Goal: Task Accomplishment & Management: Use online tool/utility

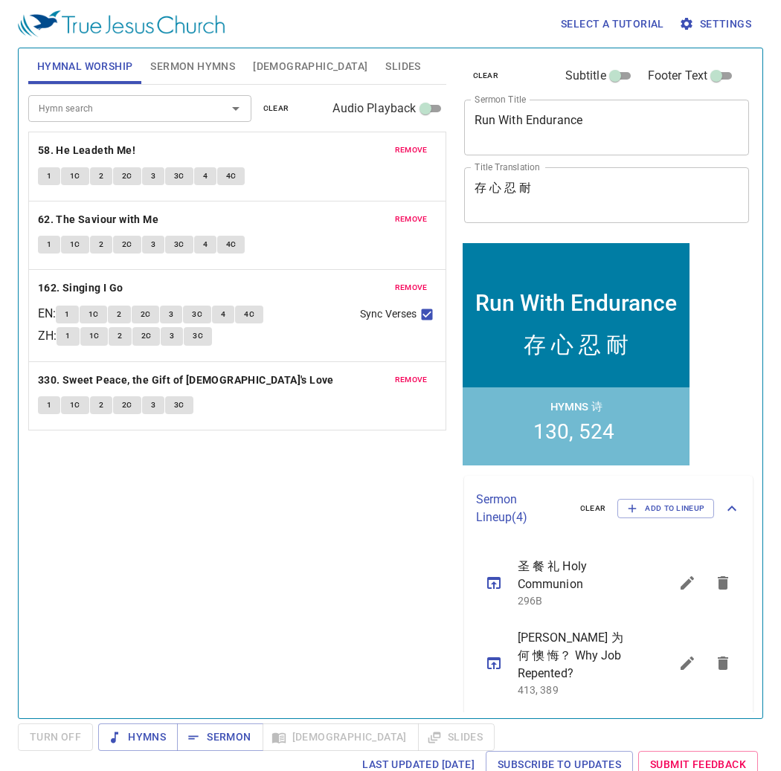
click at [279, 100] on button "clear" at bounding box center [276, 109] width 44 height 18
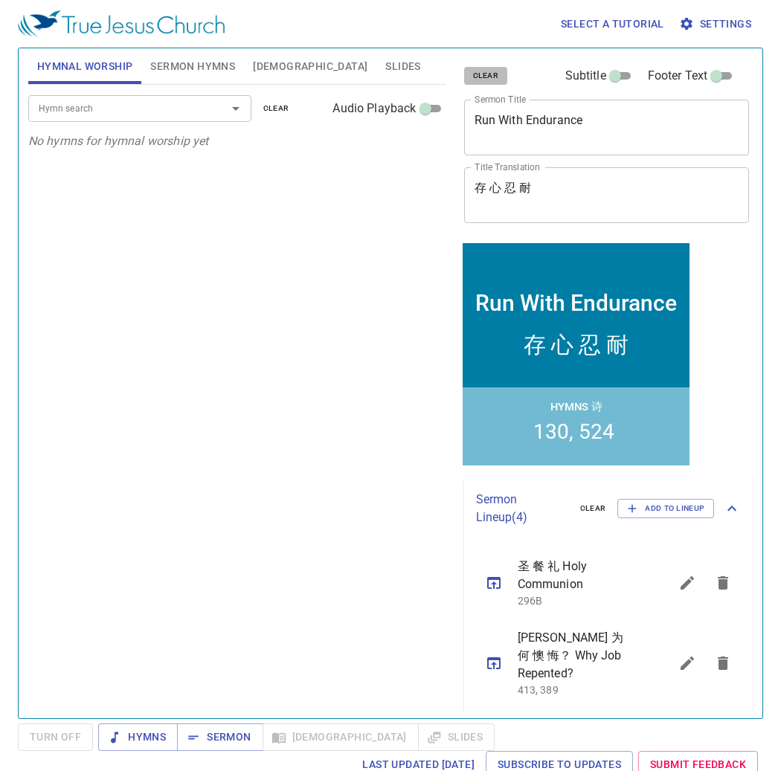
click at [495, 76] on span "clear" at bounding box center [486, 75] width 26 height 13
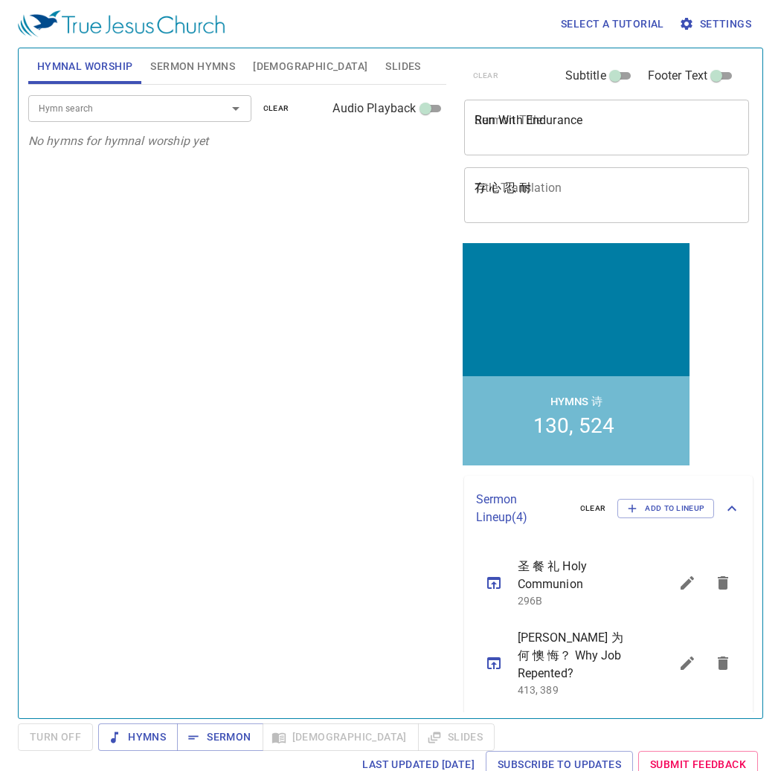
click at [196, 68] on span "Sermon Hymns" at bounding box center [192, 66] width 85 height 19
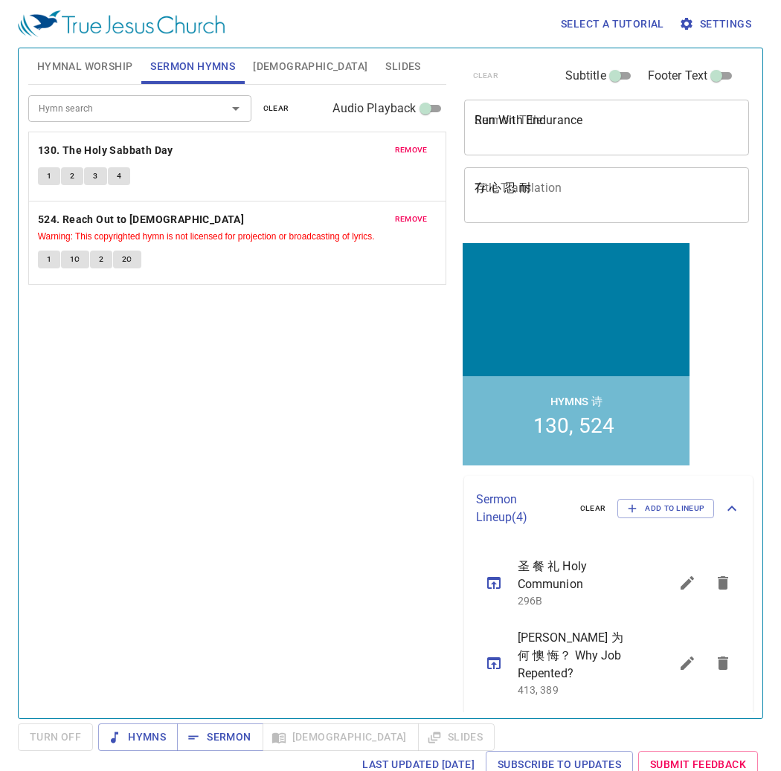
click at [276, 105] on span "clear" at bounding box center [276, 108] width 26 height 13
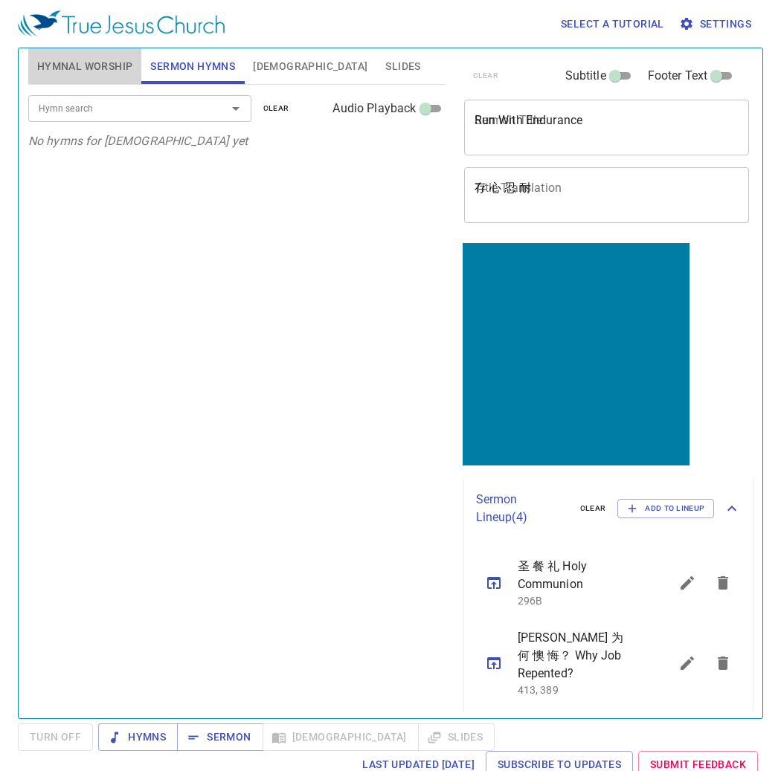
drag, startPoint x: 74, startPoint y: 59, endPoint x: 88, endPoint y: 57, distance: 13.7
click at [74, 58] on span "Hymnal Worship" at bounding box center [85, 66] width 96 height 19
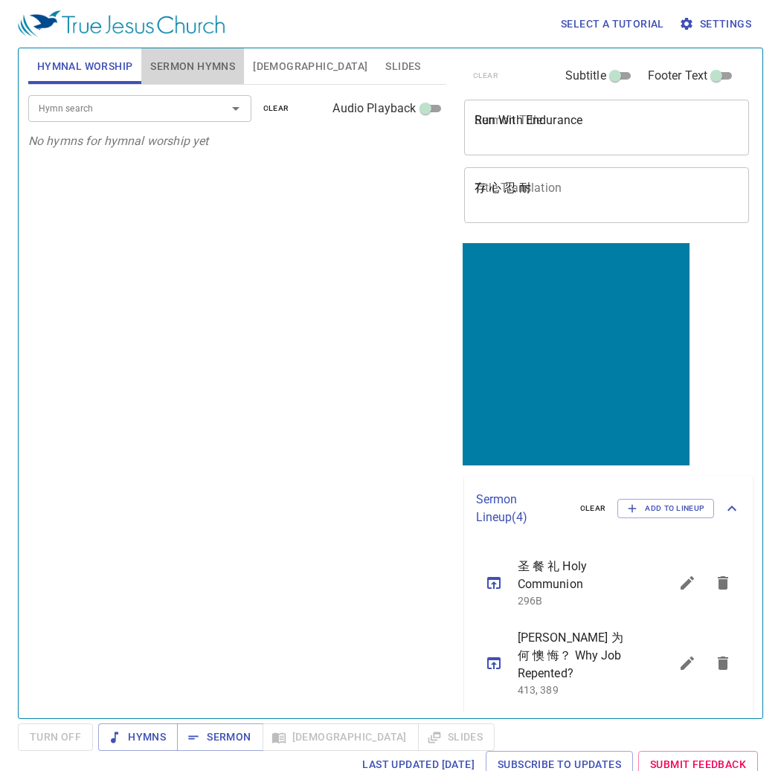
click at [158, 54] on button "Sermon Hymns" at bounding box center [192, 66] width 103 height 36
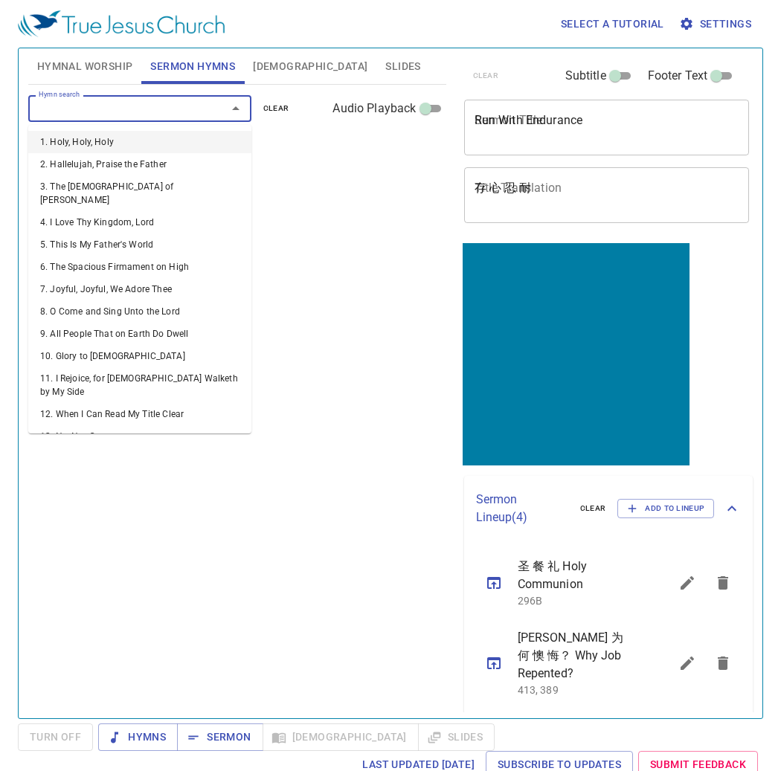
click at [158, 100] on input "Hymn search" at bounding box center [118, 108] width 170 height 17
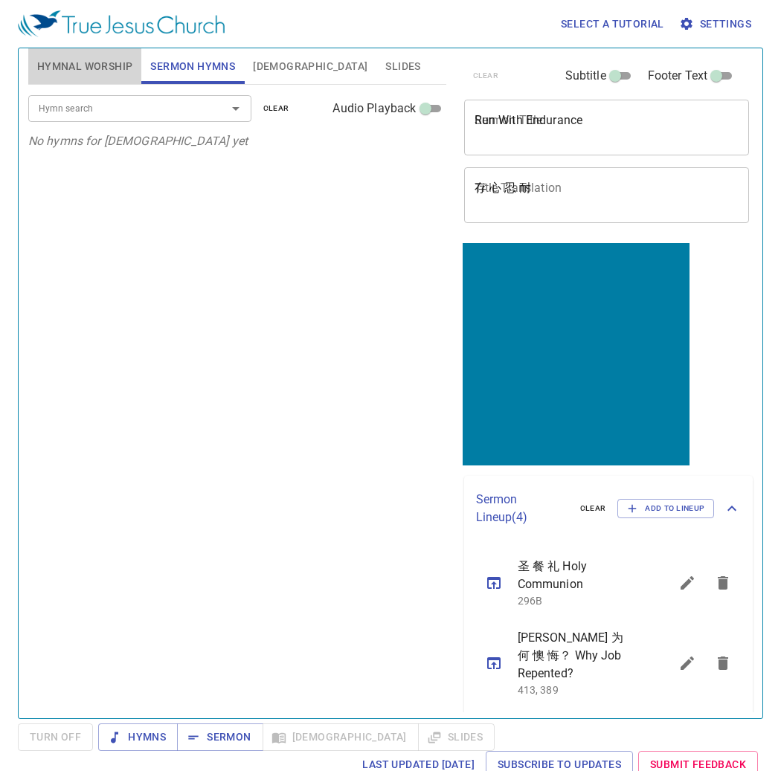
click at [68, 75] on span "Hymnal Worship" at bounding box center [85, 66] width 96 height 19
click at [123, 120] on div "Hymn search" at bounding box center [139, 108] width 223 height 26
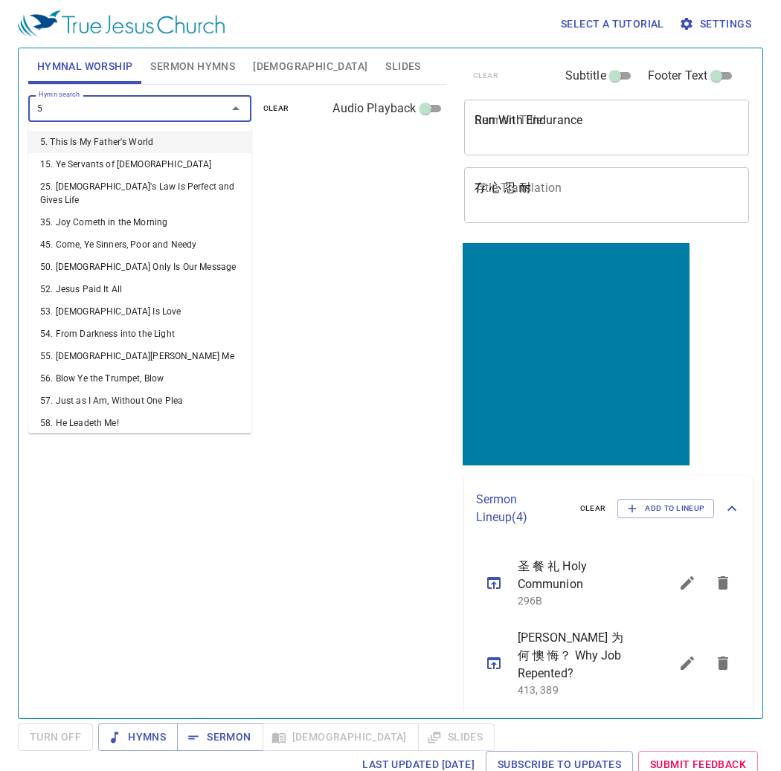
type input "58"
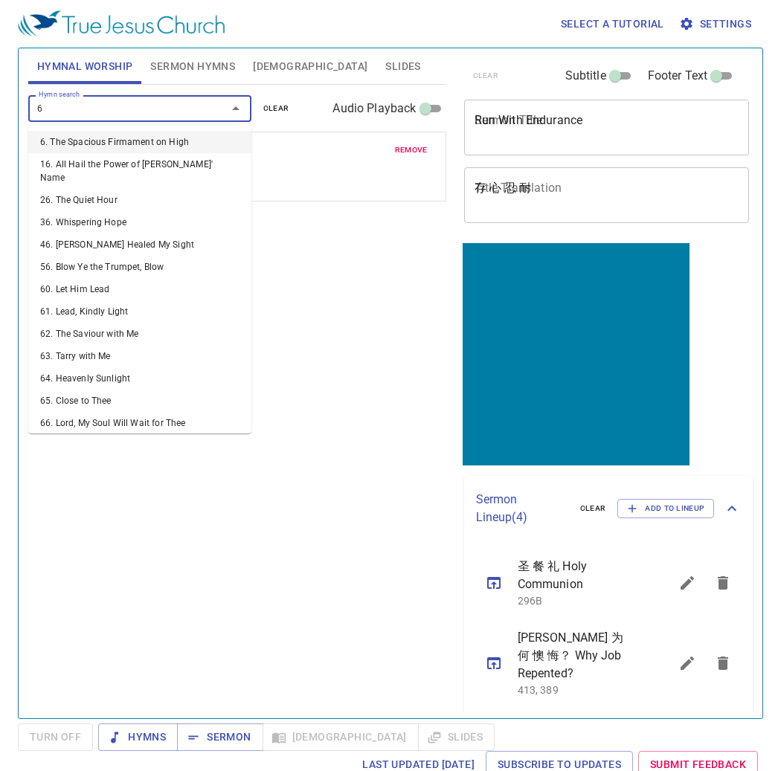
type input "62"
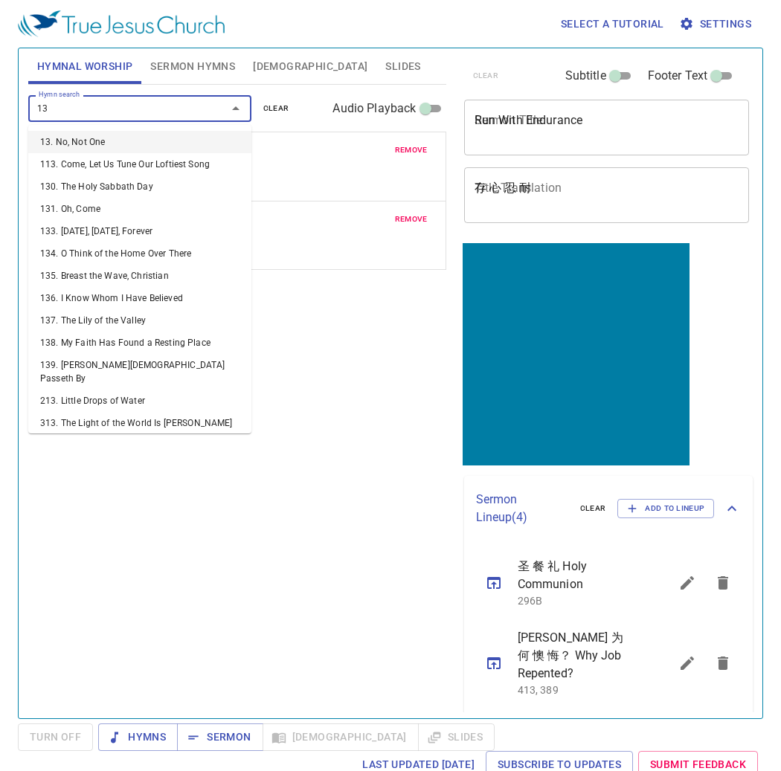
type input "132"
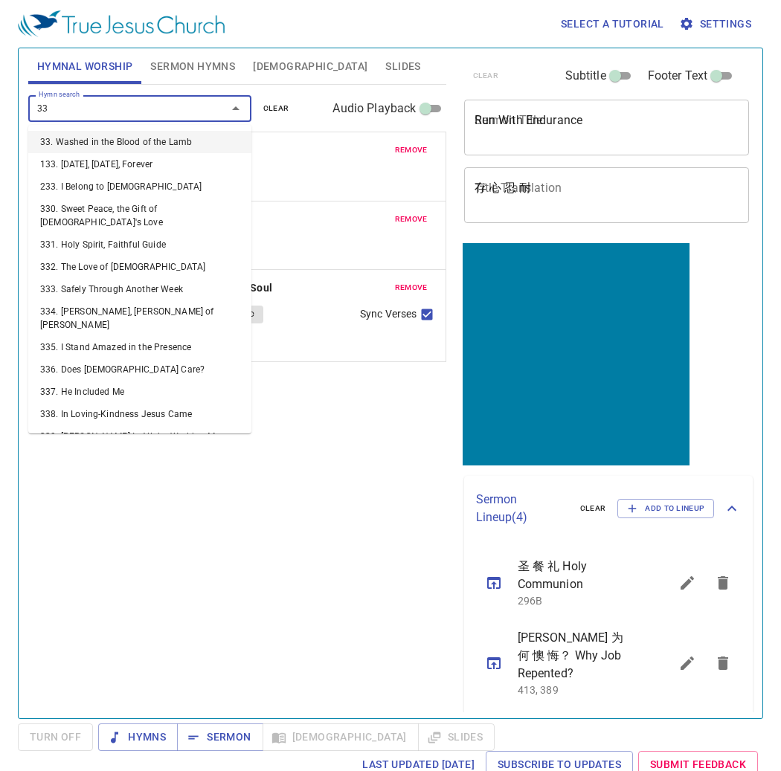
type input "330"
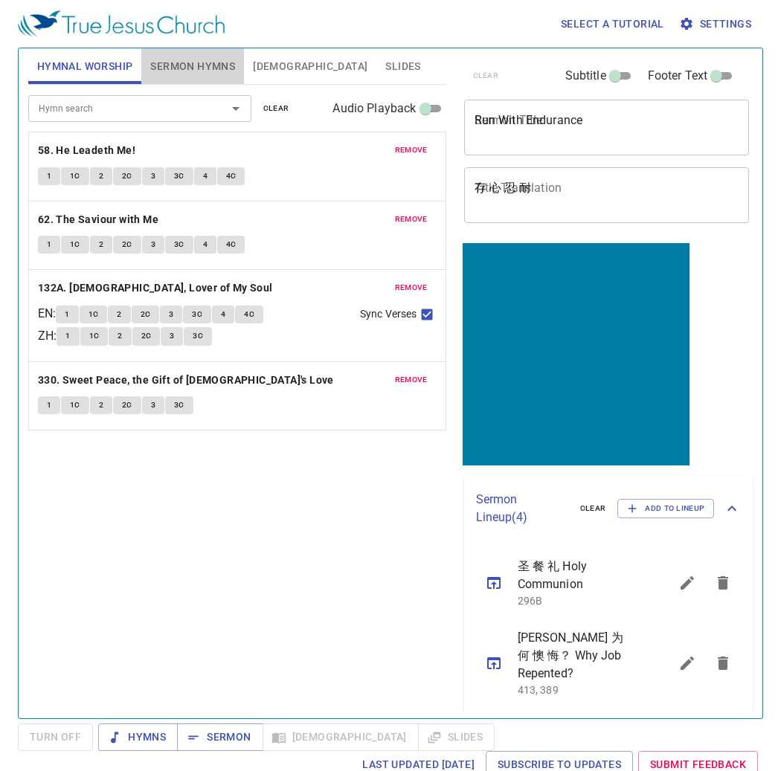
click at [197, 57] on span "Sermon Hymns" at bounding box center [192, 66] width 85 height 19
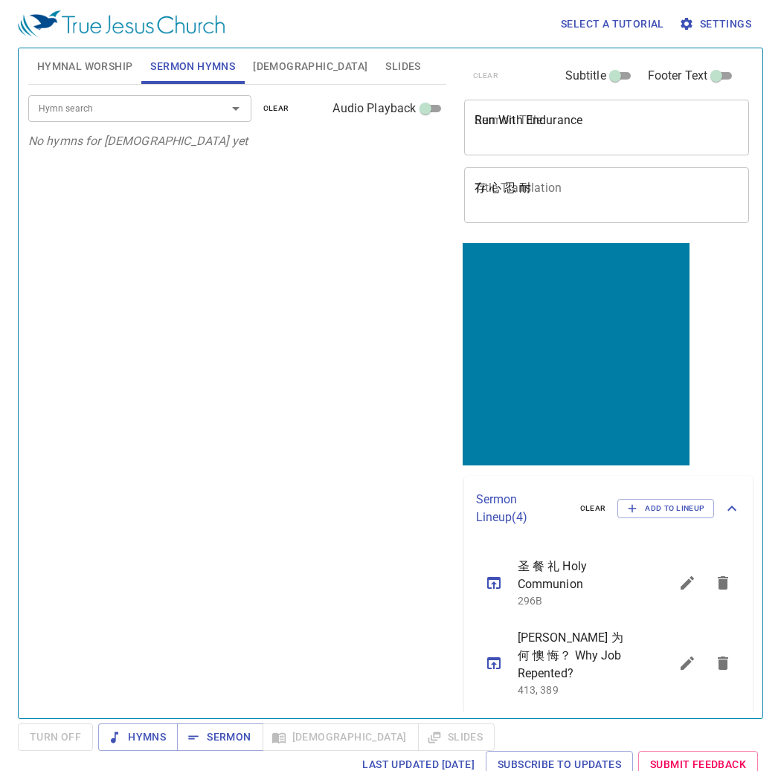
click at [173, 101] on input "Hymn search" at bounding box center [118, 108] width 170 height 17
drag, startPoint x: 199, startPoint y: 669, endPoint x: 184, endPoint y: 674, distance: 15.1
click at [195, 669] on div "Hymn search Hymn search clear Audio Playback No hymns for sermon yet" at bounding box center [237, 395] width 418 height 621
click at [149, 741] on span "Hymns" at bounding box center [138, 737] width 56 height 19
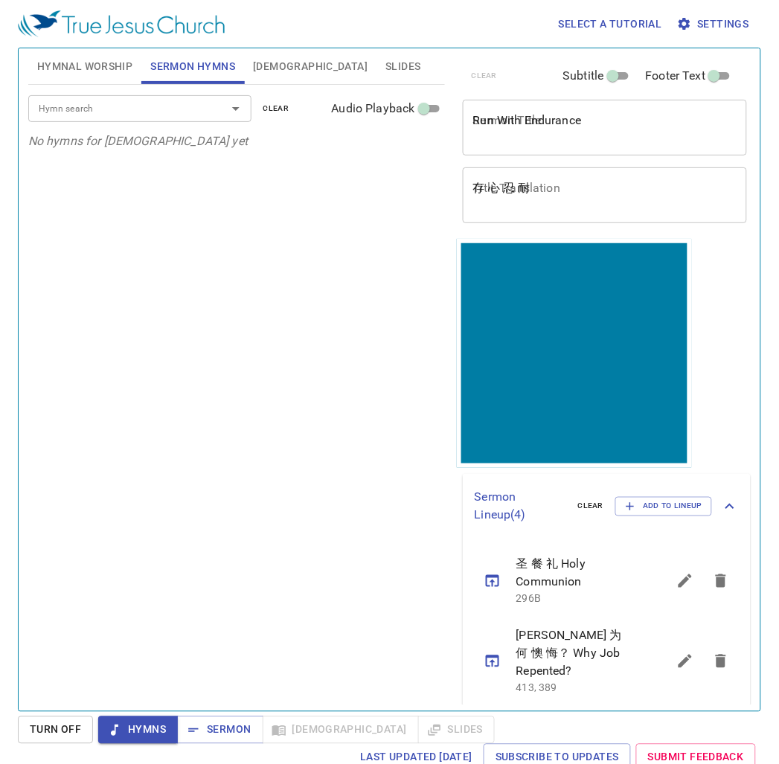
click at [109, 69] on span "Hymnal Worship" at bounding box center [85, 66] width 96 height 19
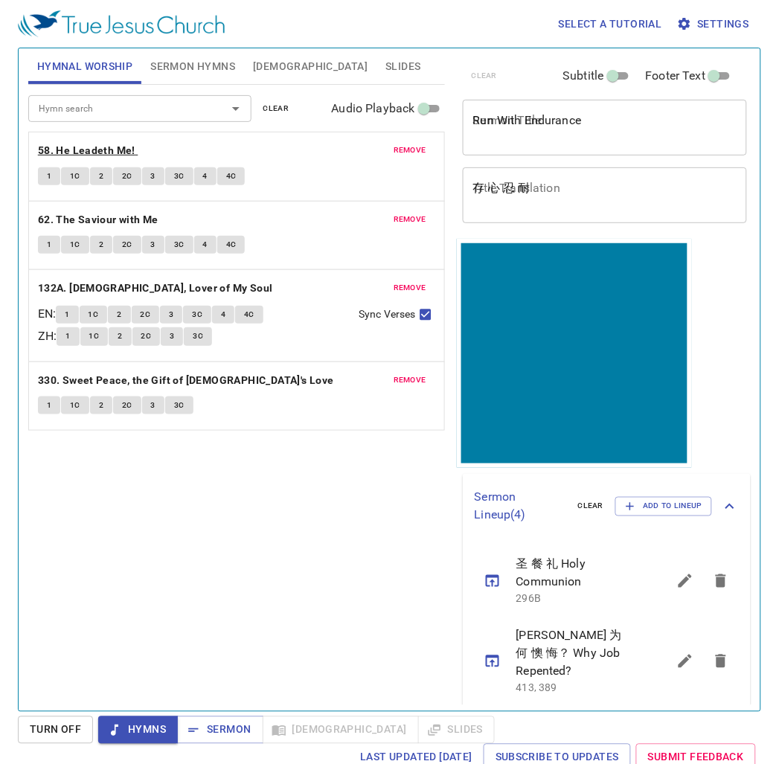
click at [121, 147] on b "58. He Leadeth Me!" at bounding box center [86, 150] width 97 height 19
click at [203, 55] on button "Sermon Hymns" at bounding box center [192, 66] width 103 height 36
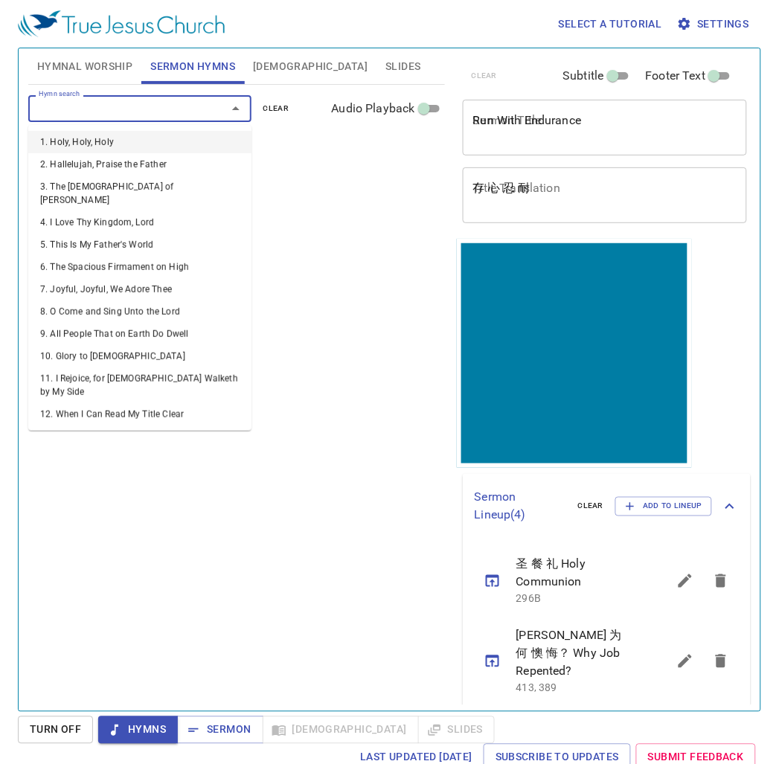
click at [190, 101] on input "Hymn search" at bounding box center [118, 108] width 170 height 17
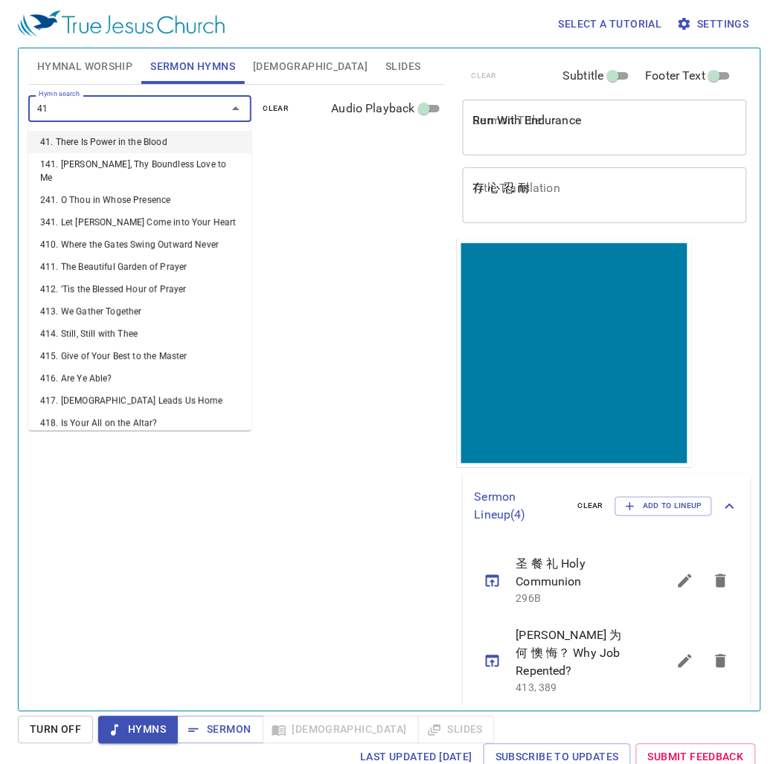
type input "413"
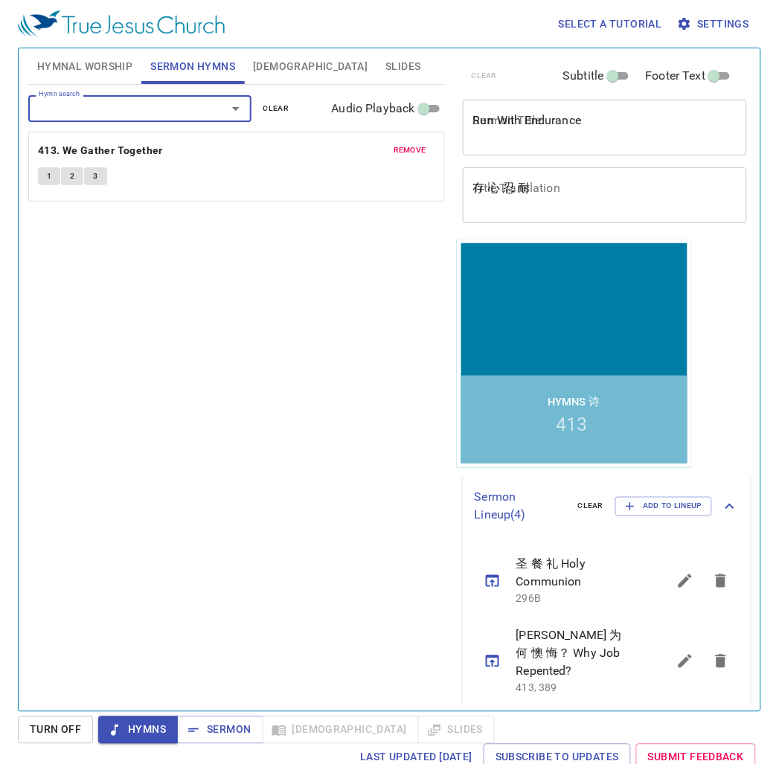
click at [85, 54] on button "Hymnal Worship" at bounding box center [85, 66] width 114 height 36
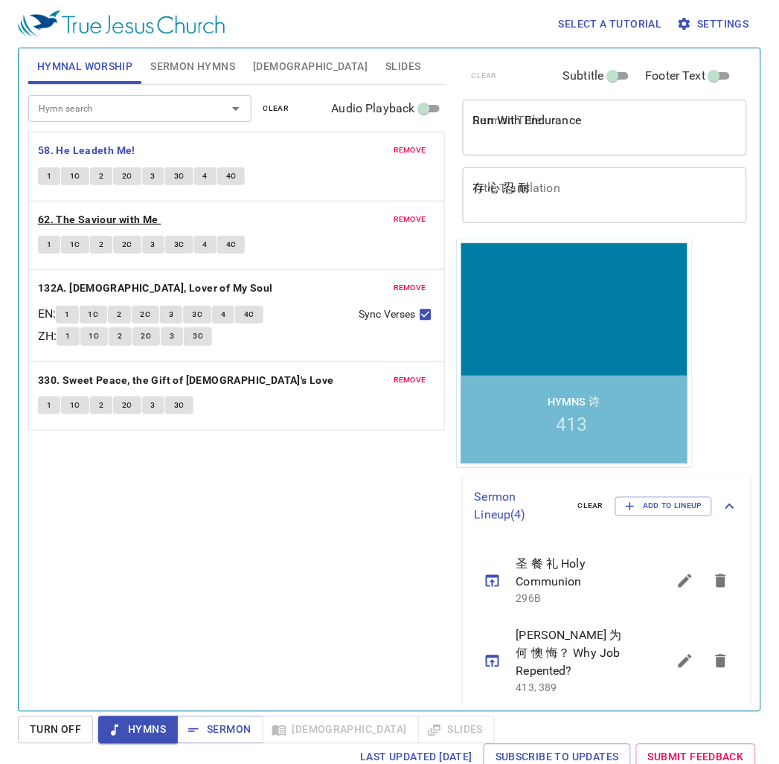
click at [83, 220] on b "62. The Saviour with Me" at bounding box center [98, 219] width 120 height 19
click at [48, 241] on span "1" at bounding box center [49, 244] width 4 height 13
click at [415, 144] on span "remove" at bounding box center [409, 150] width 33 height 13
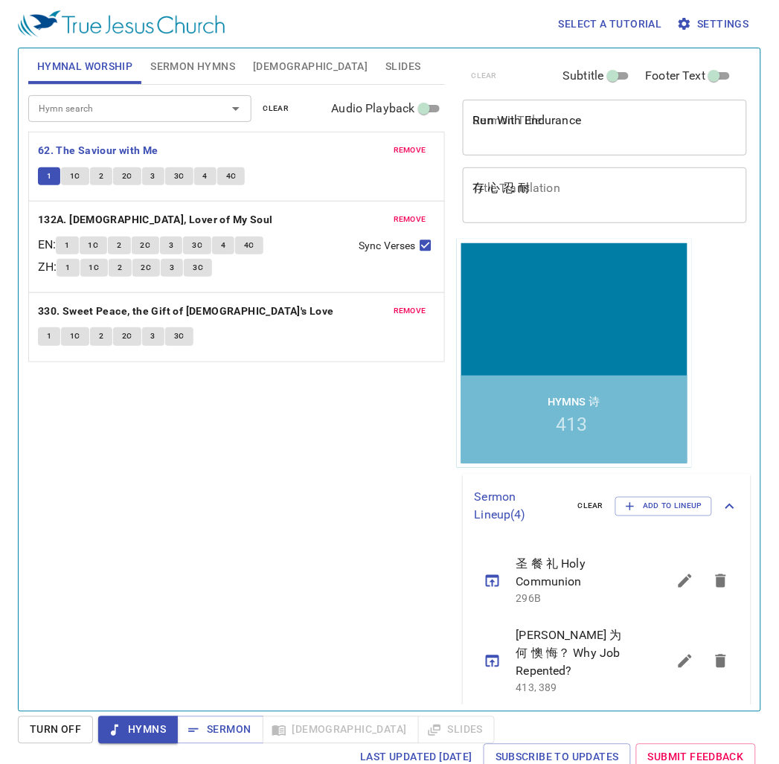
click at [167, 62] on span "Sermon Hymns" at bounding box center [192, 66] width 85 height 19
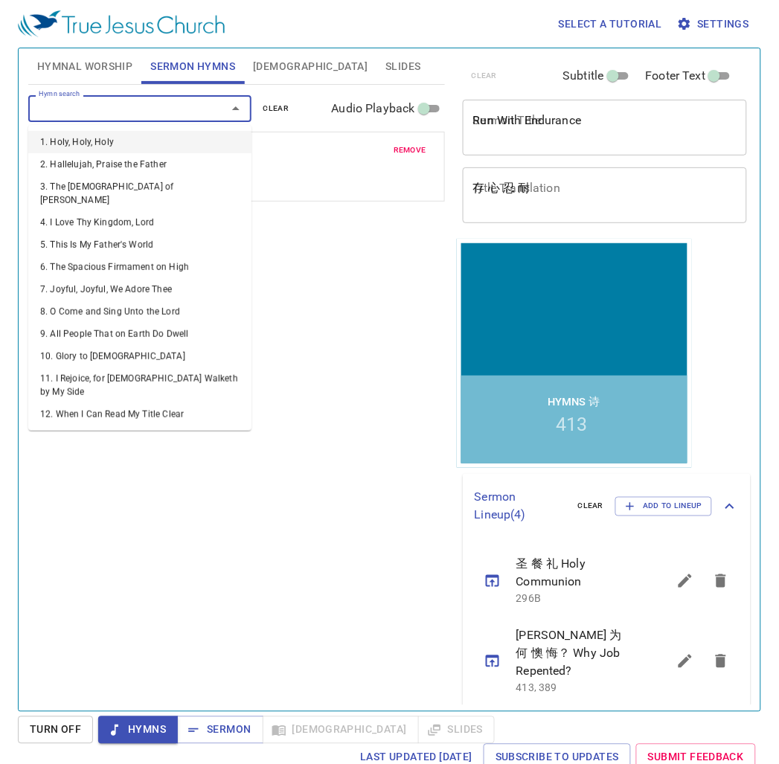
click at [141, 108] on input "Hymn search" at bounding box center [118, 108] width 170 height 17
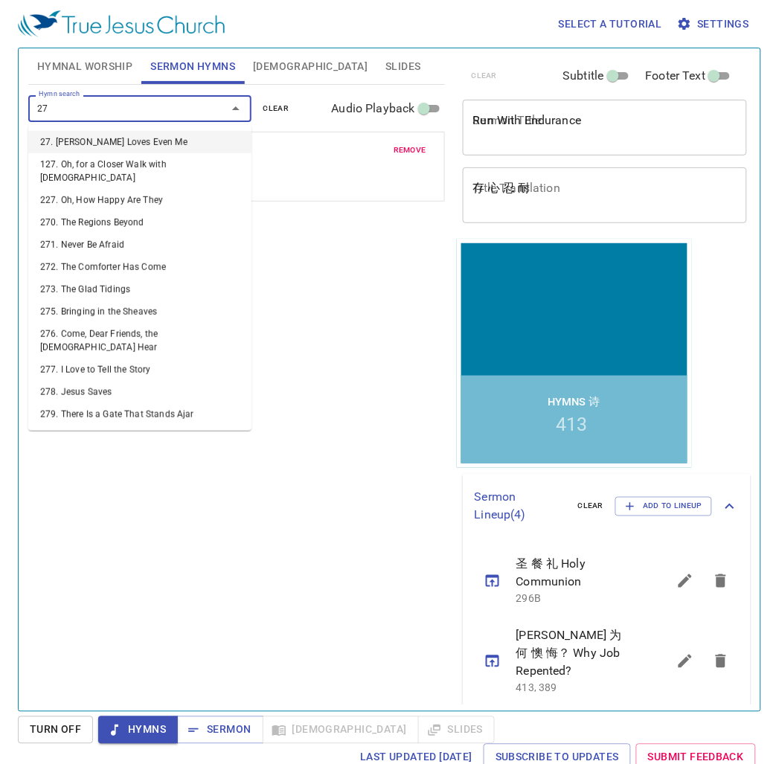
type input "278"
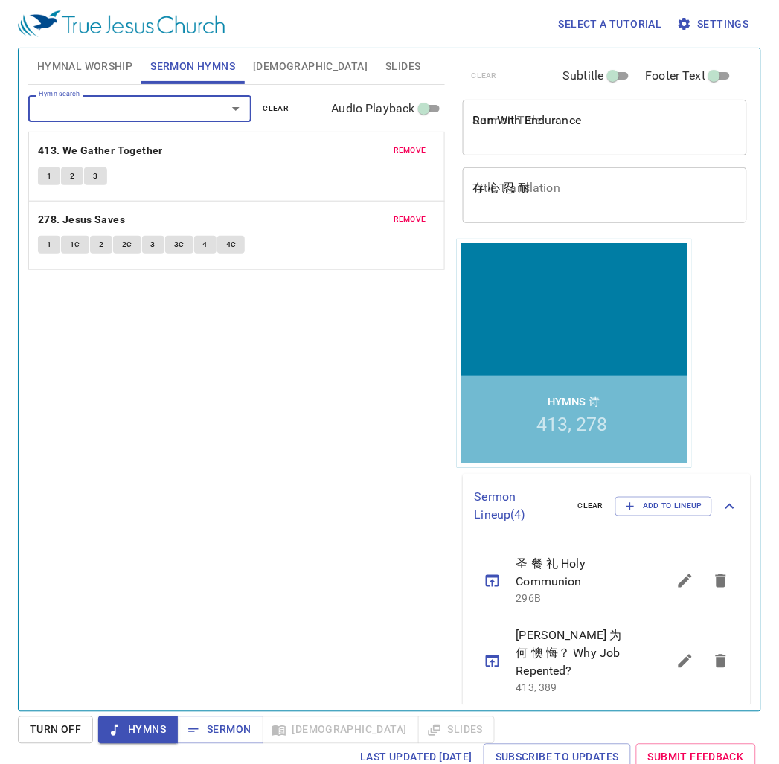
click at [105, 63] on span "Hymnal Worship" at bounding box center [85, 66] width 96 height 19
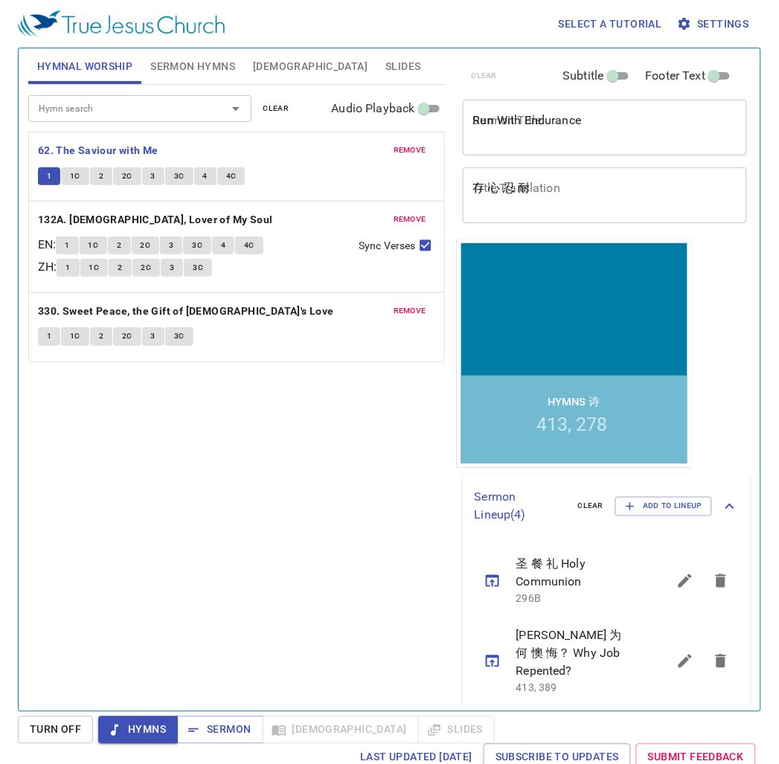
click at [178, 51] on button "Sermon Hymns" at bounding box center [192, 66] width 103 height 36
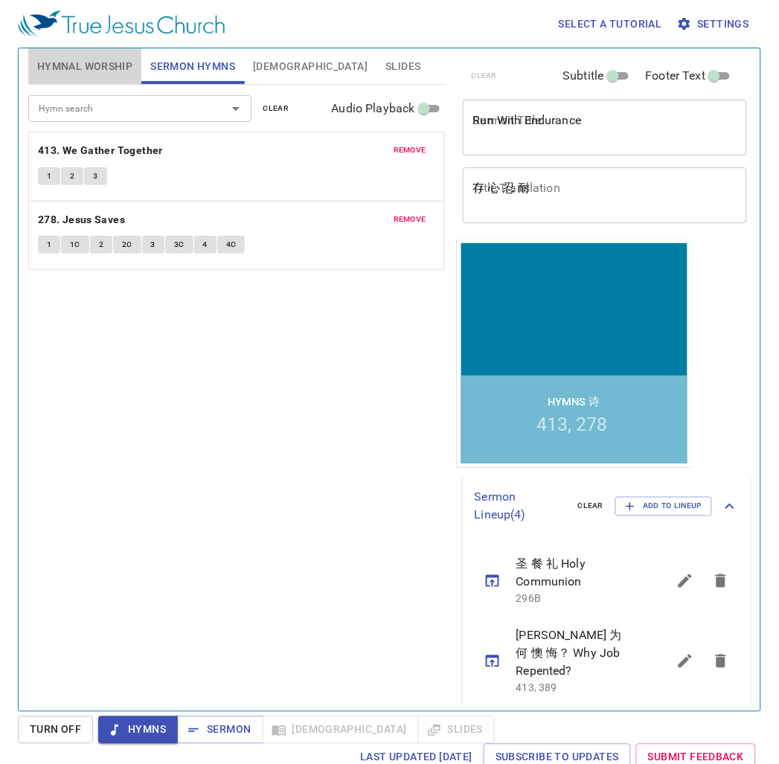
click at [95, 68] on span "Hymnal Worship" at bounding box center [85, 66] width 96 height 19
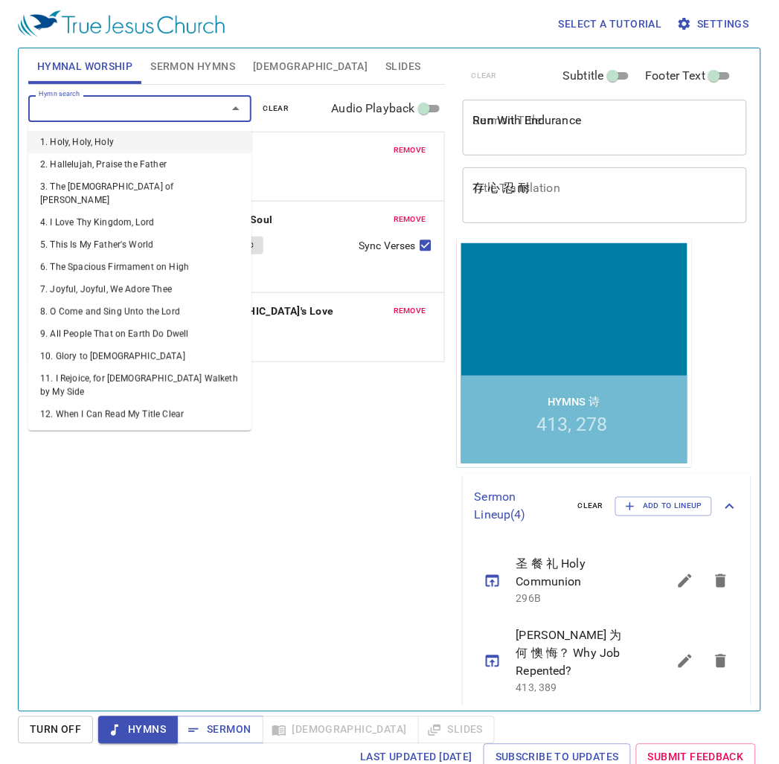
click at [132, 112] on input "Hymn search" at bounding box center [118, 108] width 170 height 17
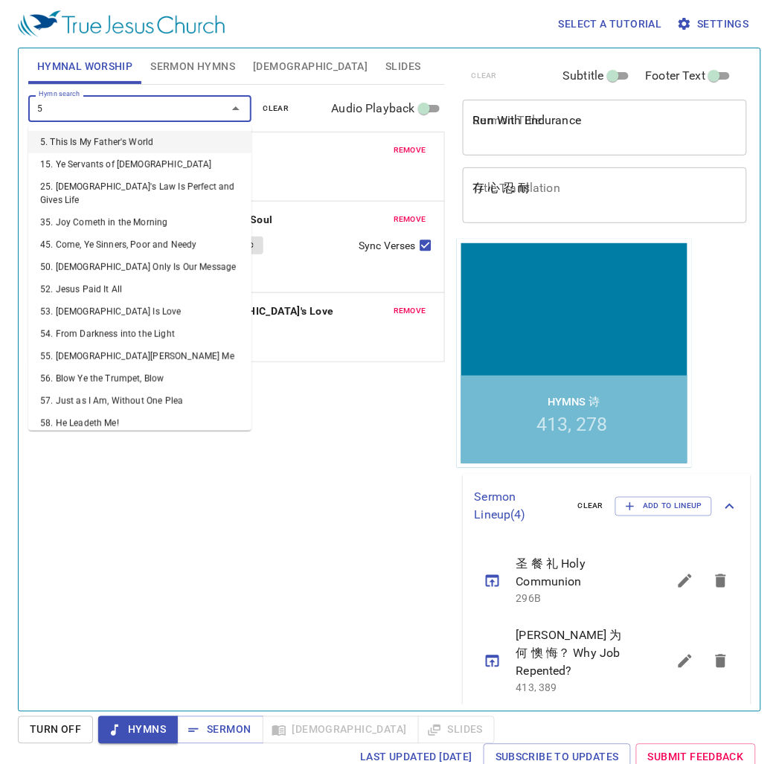
type input "58"
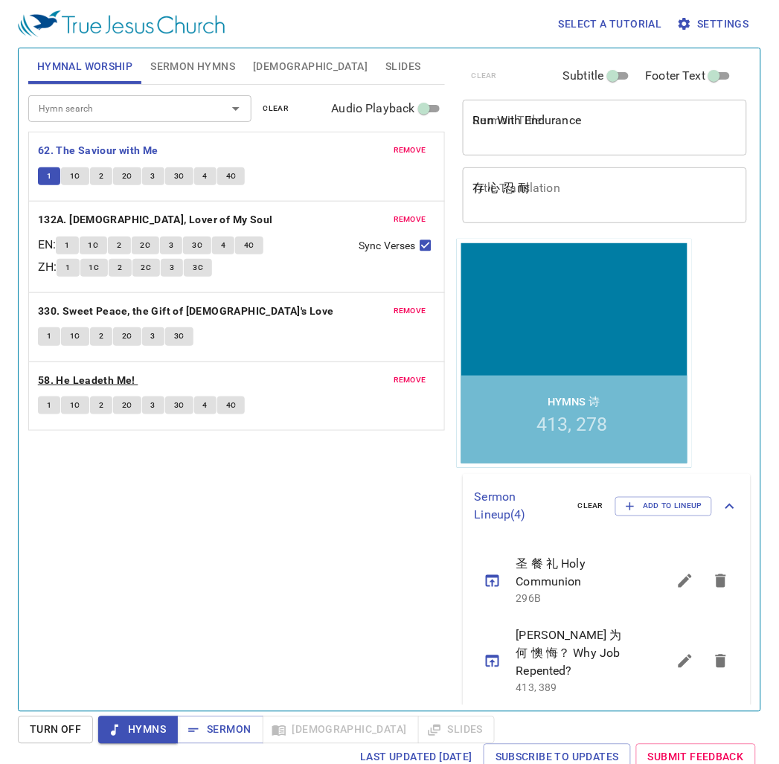
click at [80, 375] on b "58. He Leadeth Me!" at bounding box center [86, 380] width 97 height 19
click at [47, 404] on span "1" at bounding box center [49, 405] width 4 height 13
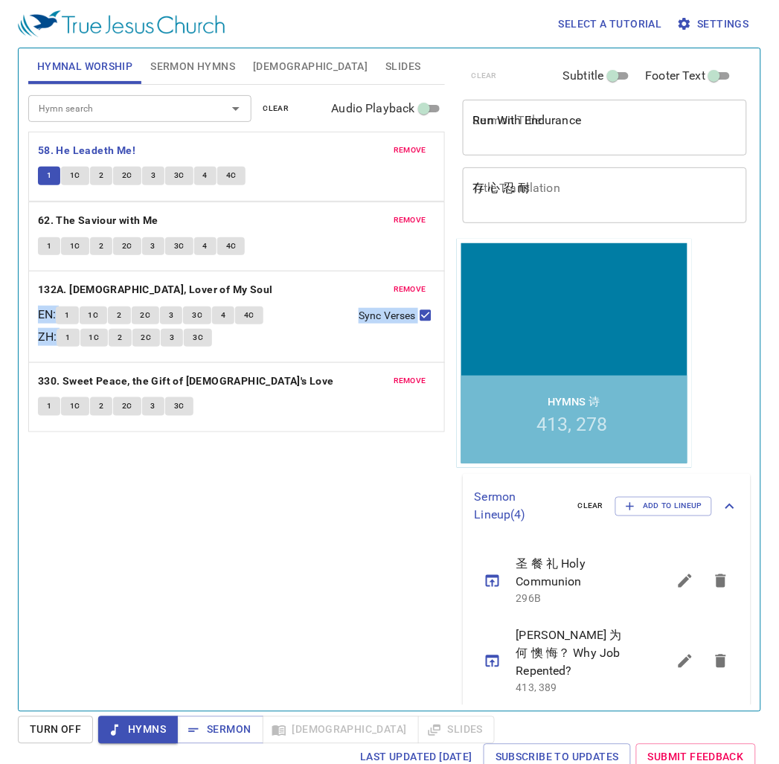
drag, startPoint x: 164, startPoint y: 379, endPoint x: 162, endPoint y: 146, distance: 232.8
click at [162, 362] on div "remove 62. The Saviour with Me 1 1C 2 2C 3 3C 4 4C remove 132A. Jesus, Lover of…" at bounding box center [236, 397] width 416 height 70
click at [172, 570] on div "Hymn search Hymn search clear Audio Playback remove 58. He Leadeth Me! 1 1C 2 2…" at bounding box center [236, 391] width 416 height 613
click at [77, 180] on span "1C" at bounding box center [75, 176] width 10 height 13
click at [532, 132] on textarea "Run With Endurance" at bounding box center [605, 127] width 264 height 28
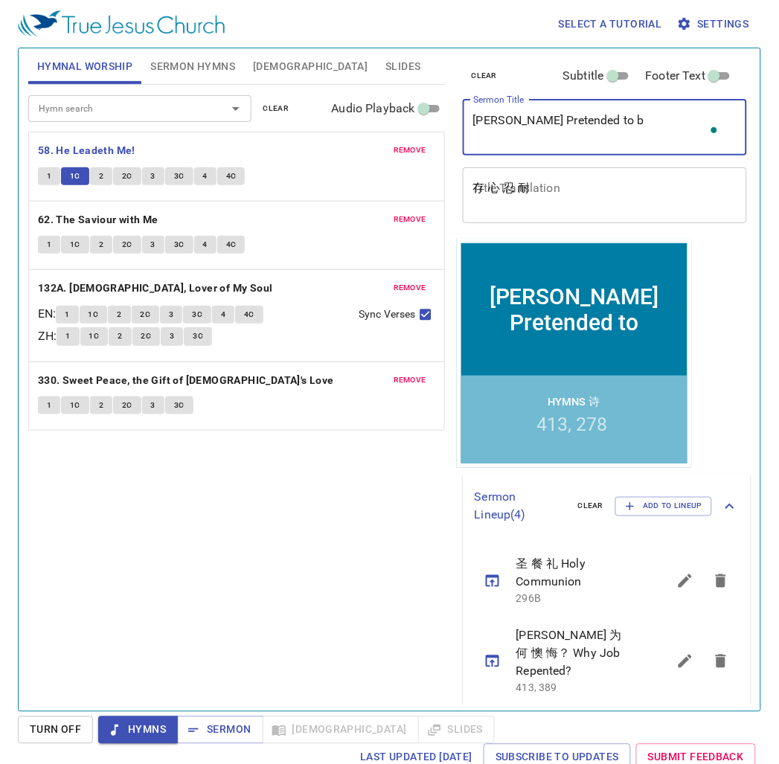
type textarea "David Pretended to"
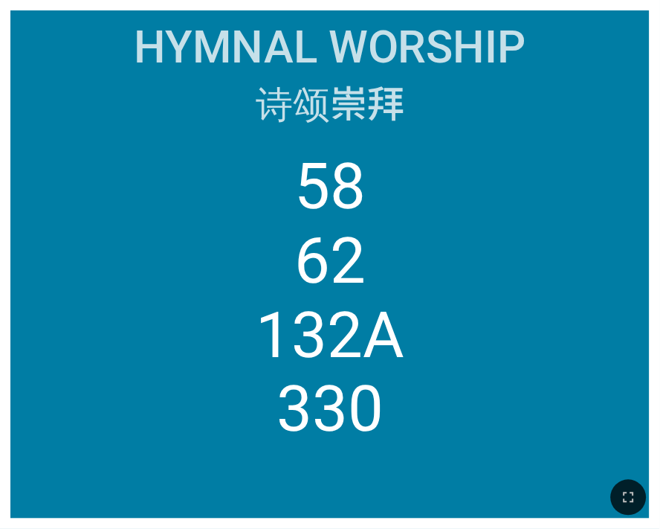
click at [173, 157] on ol "58 62 132A 330" at bounding box center [330, 323] width 619 height 348
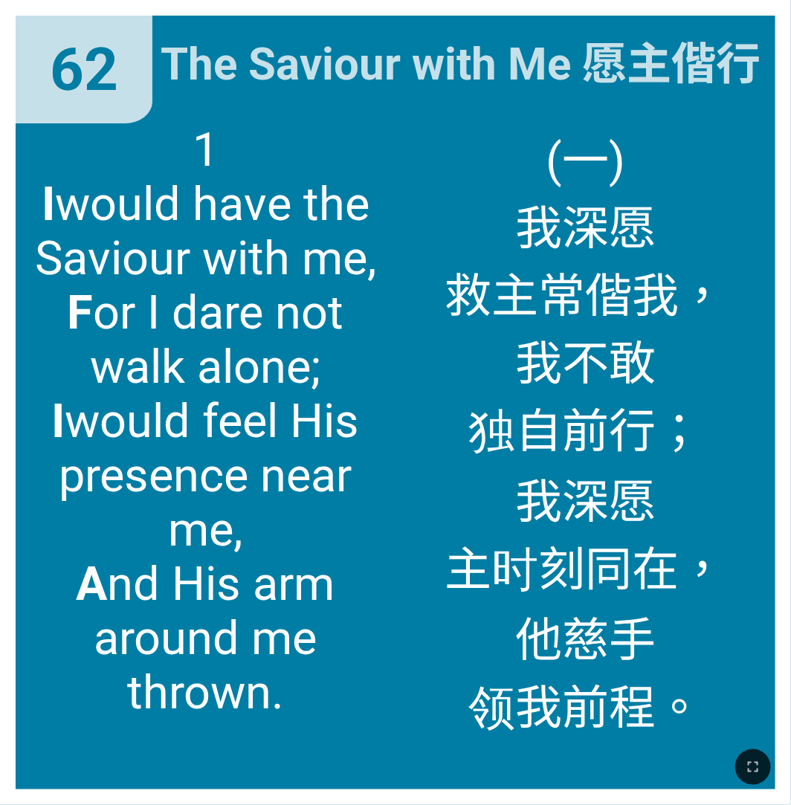
click at [651, 138] on span "(一) 我深愿 救主常偕我， 我不敢 独自前行； 我深愿 主时刻同在， 他慈手 领我前程。" at bounding box center [585, 432] width 281 height 618
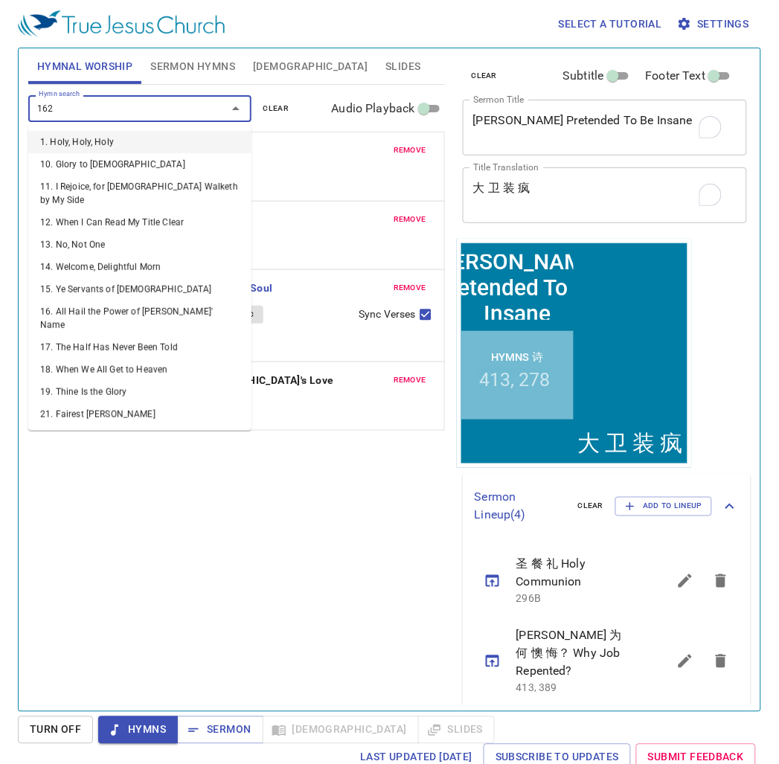
type input "162. Singing I Go"
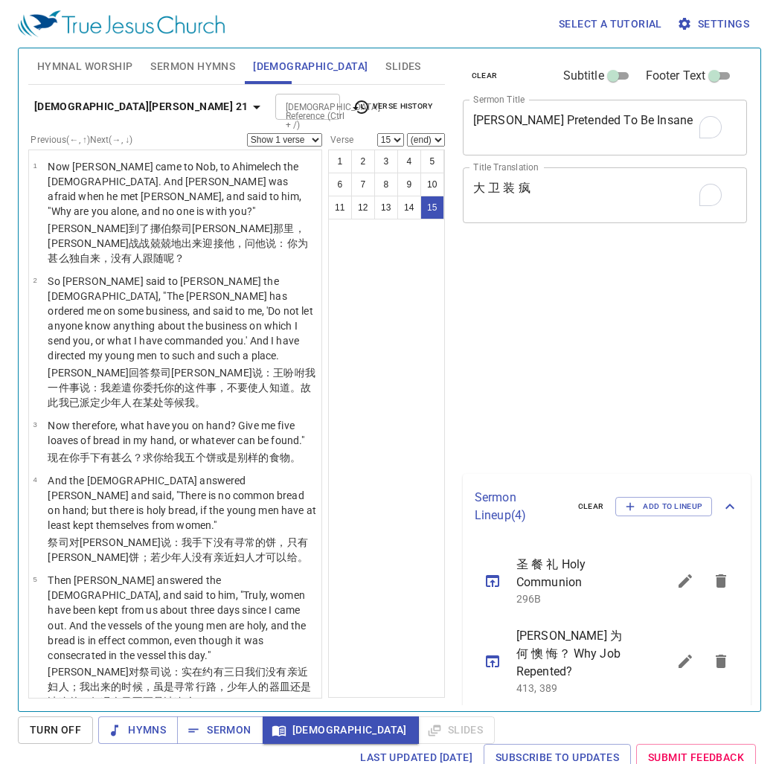
select select "15"
select select "11"
select select "12"
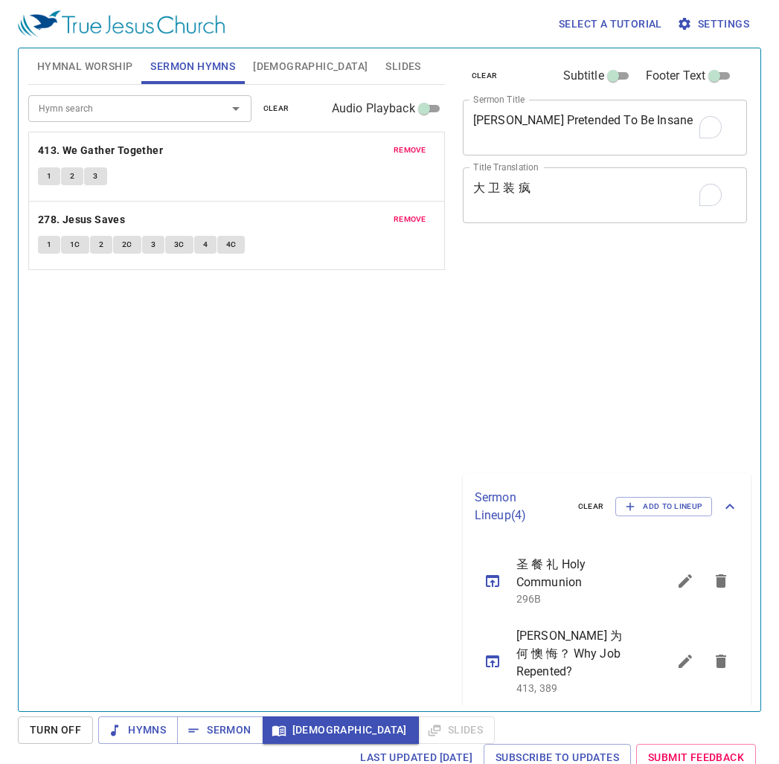
scroll to position [7, 0]
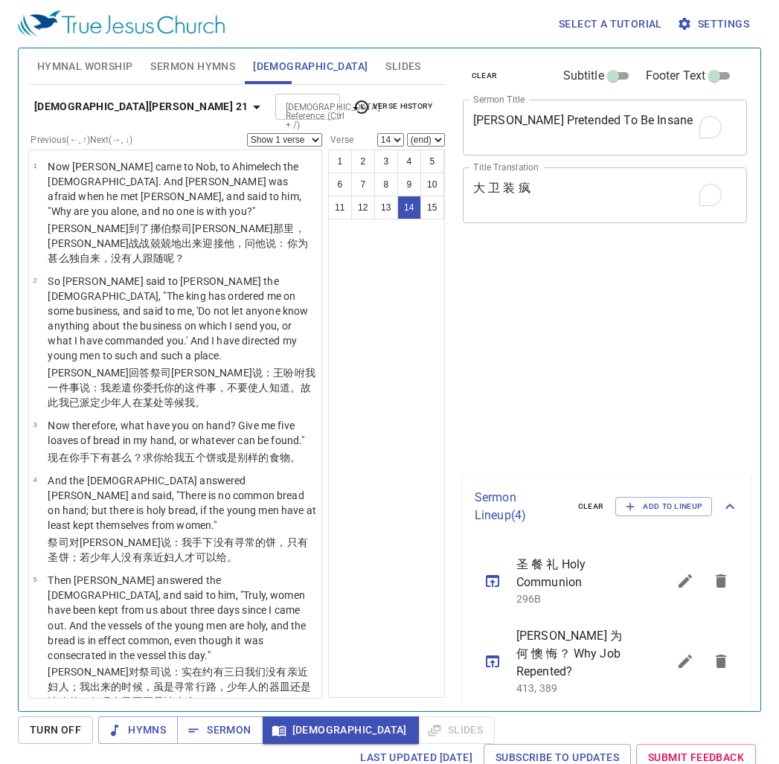
select select "14"
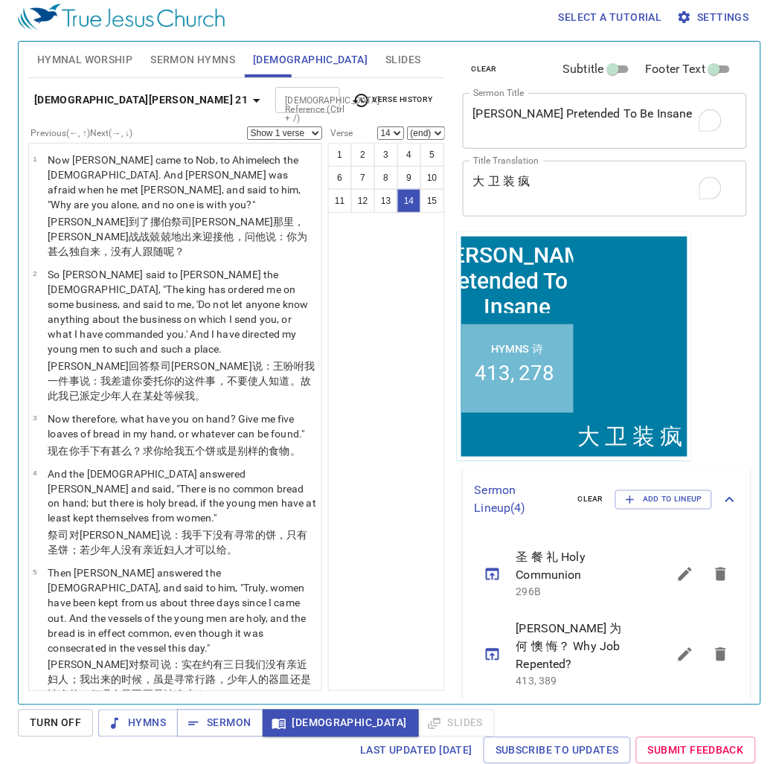
scroll to position [928, 0]
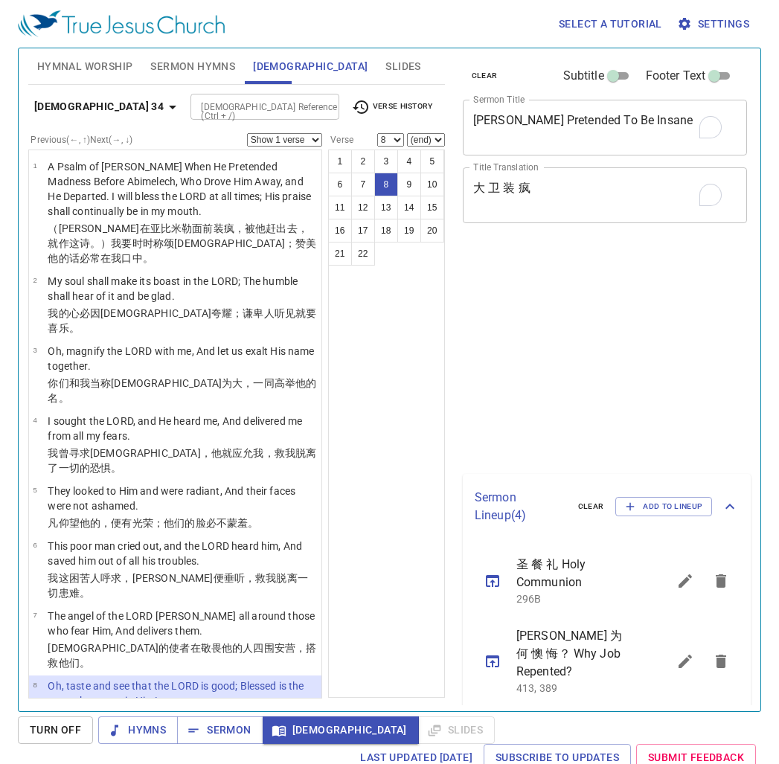
select select "8"
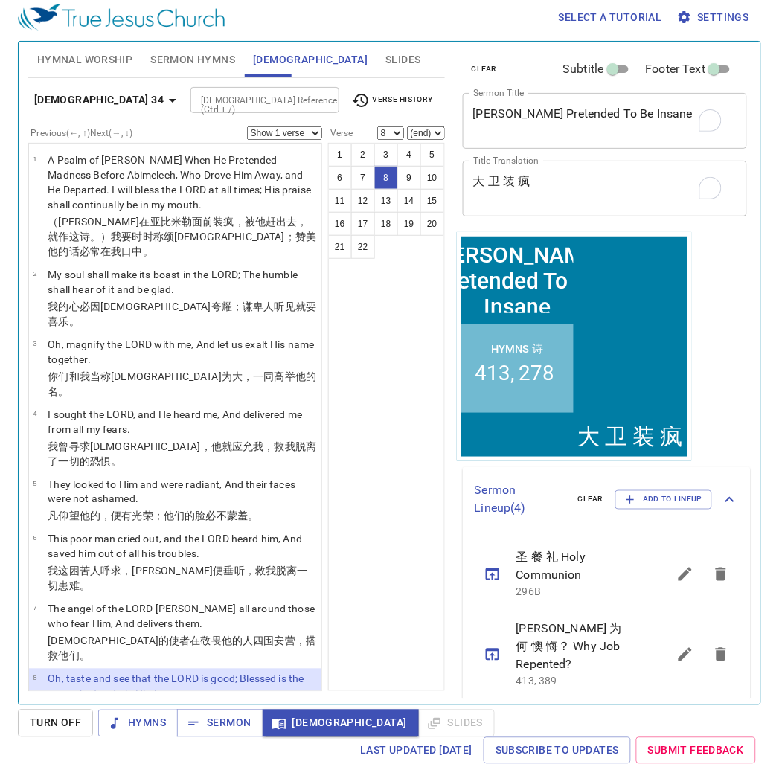
scroll to position [165, 0]
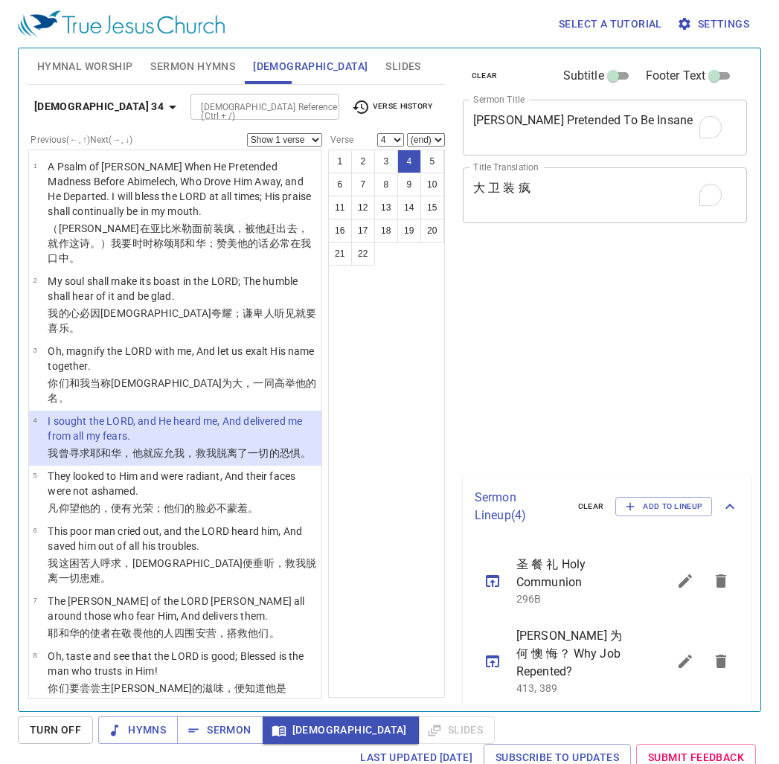
select select "4"
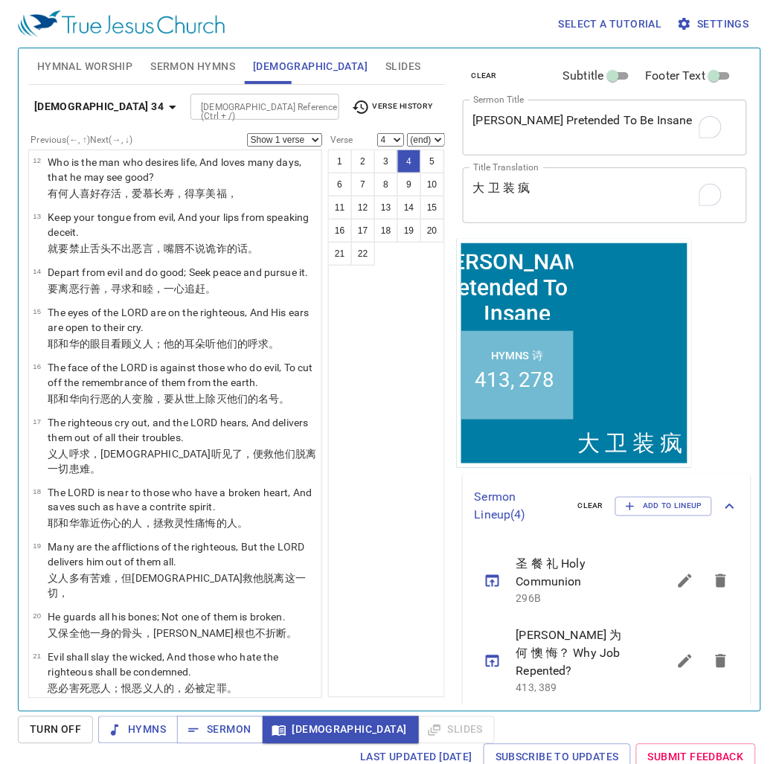
scroll to position [634, 0]
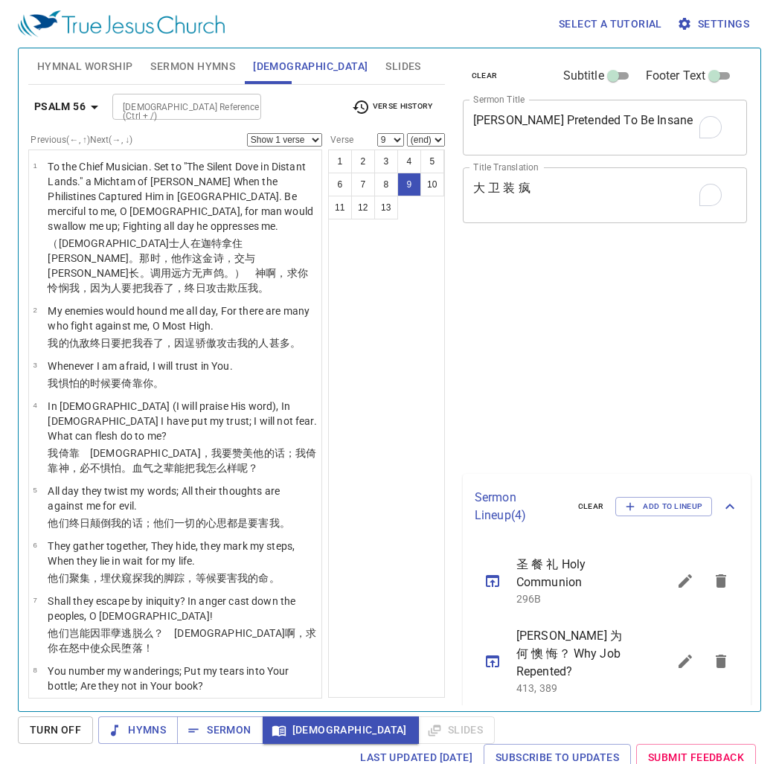
select select "9"
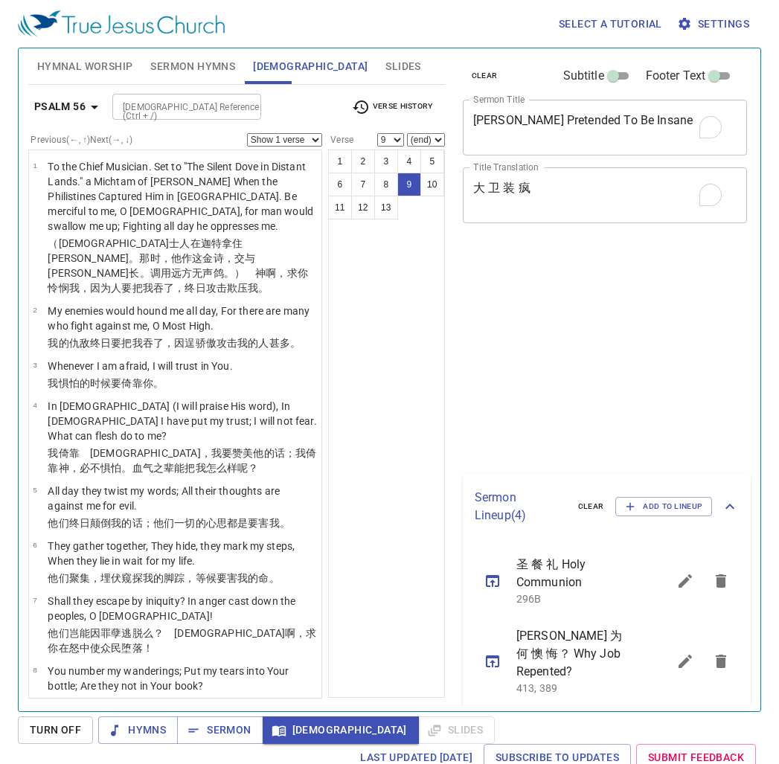
select select "9"
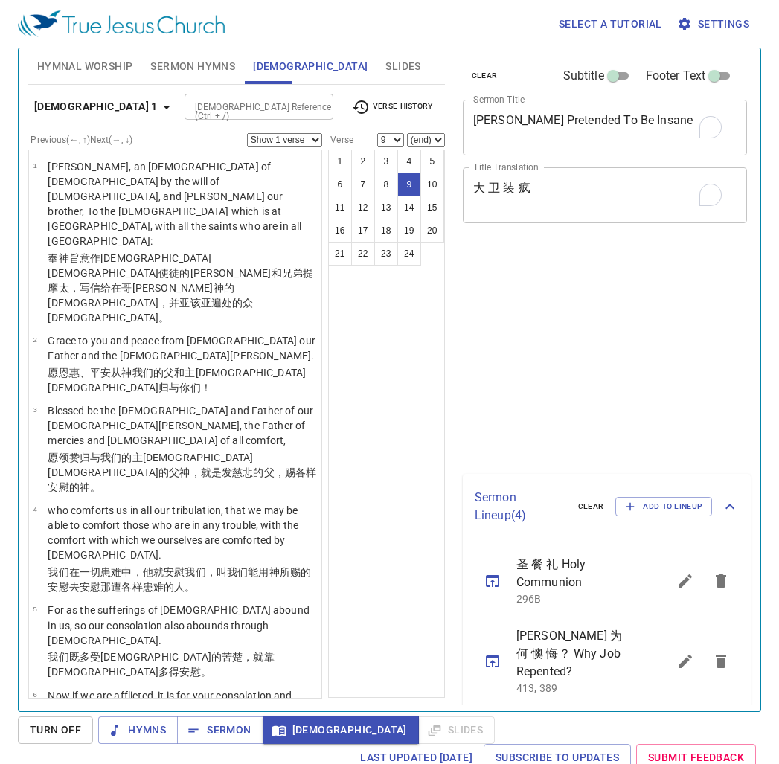
select select "9"
